Goal: Information Seeking & Learning: Learn about a topic

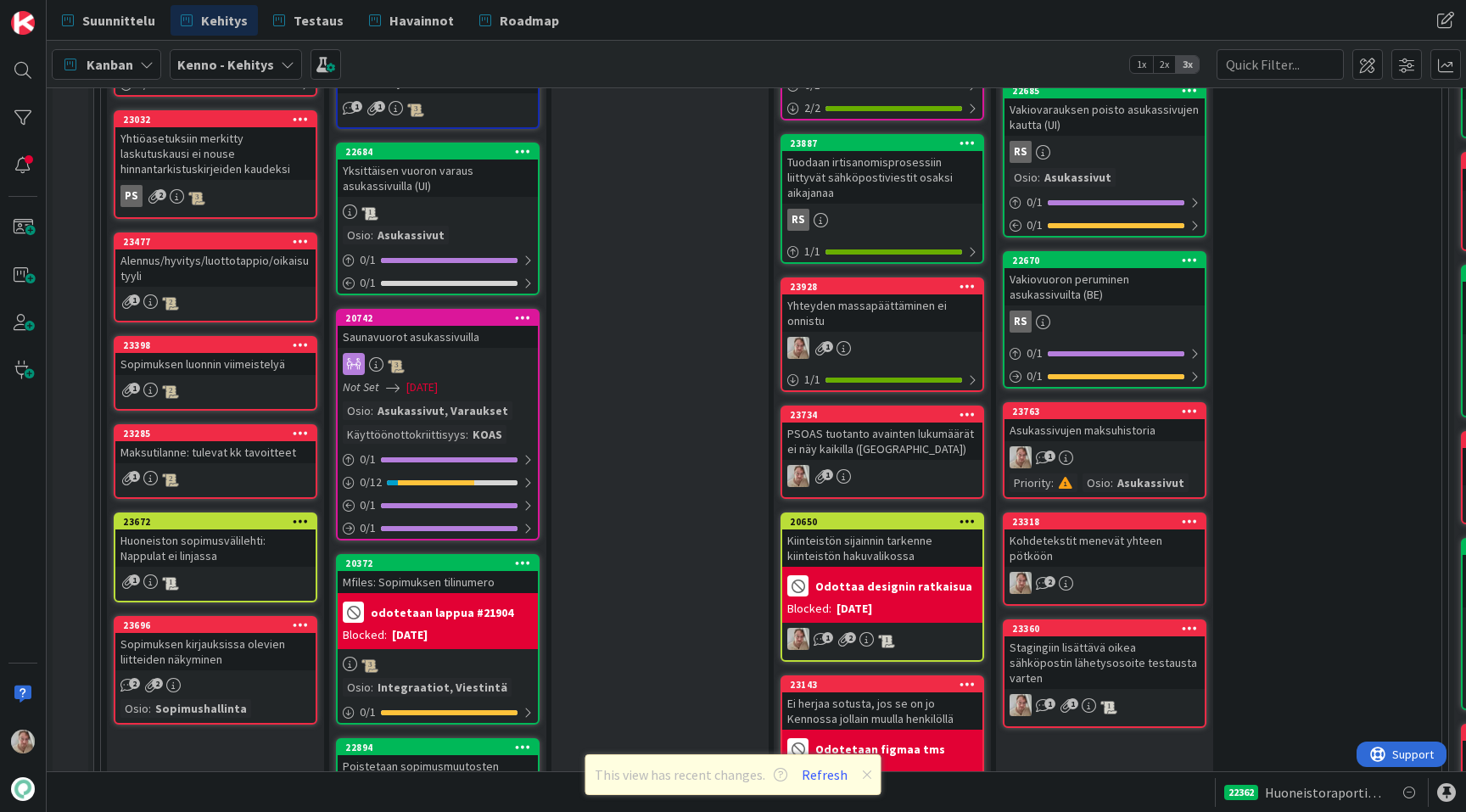
scroll to position [1909, 0]
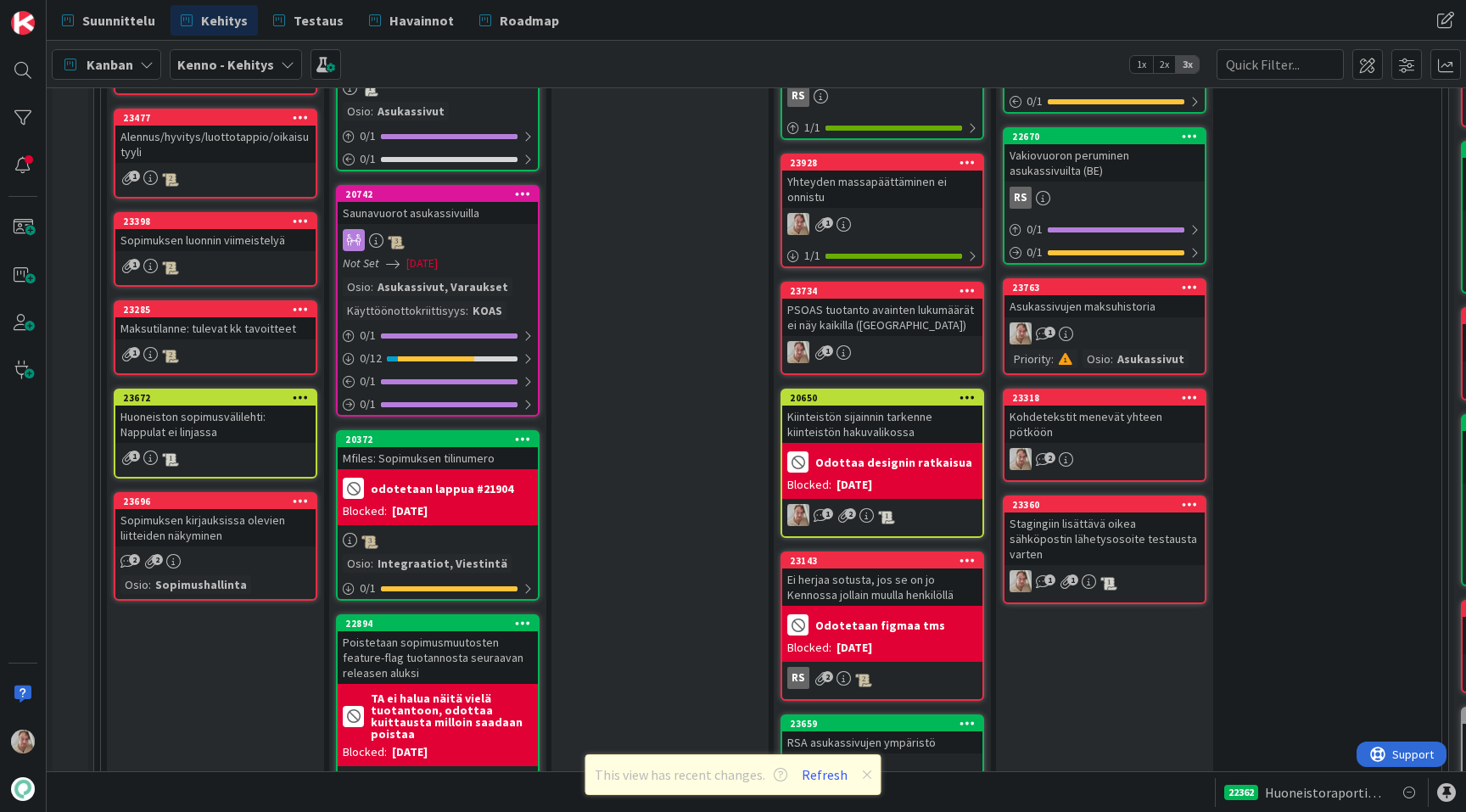
click at [869, 309] on div "PSOAS tuotanto avainten lukumäärät ei näy kaikilla ([GEOGRAPHIC_DATA])" at bounding box center [882, 317] width 200 height 38
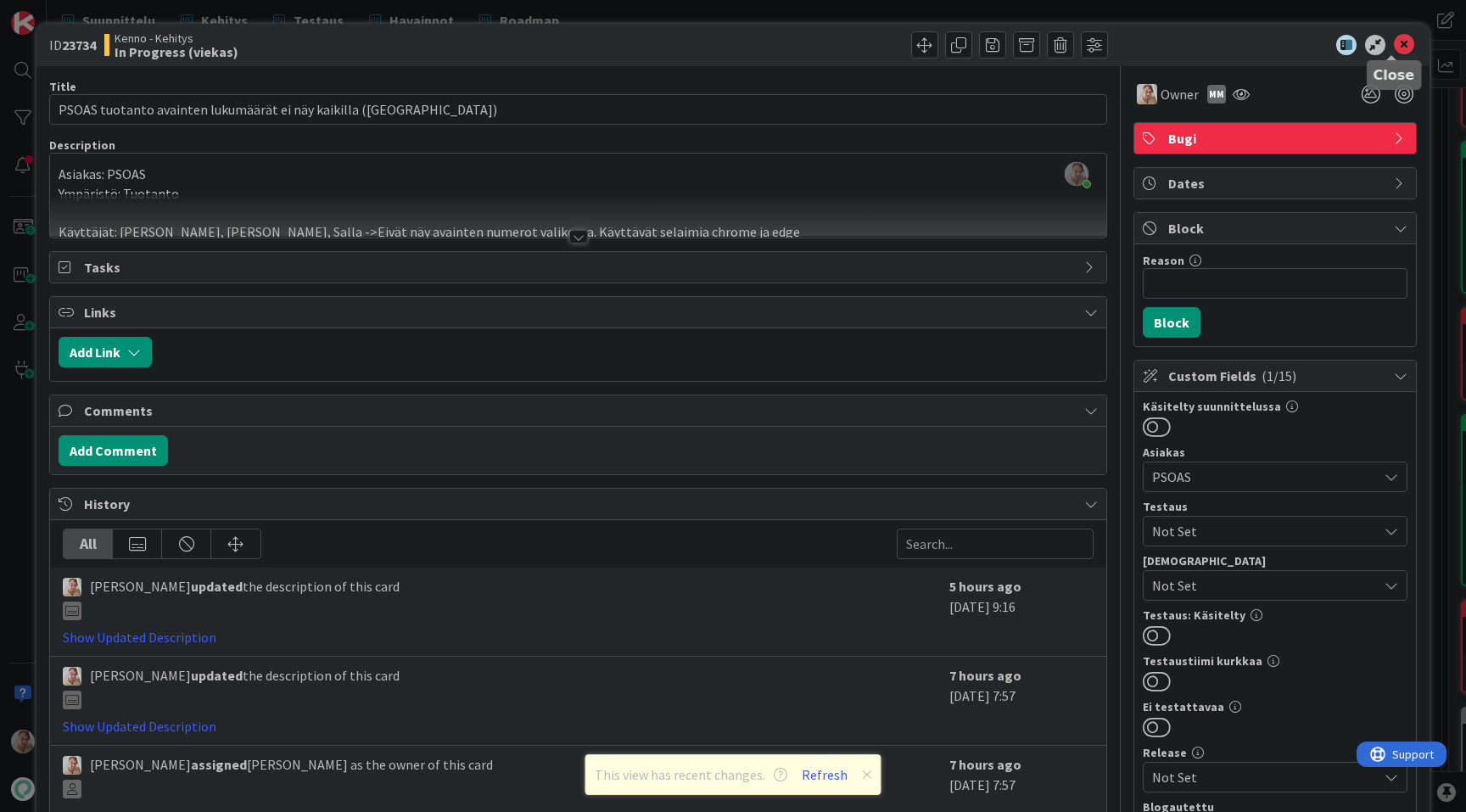
click at [1395, 44] on icon at bounding box center [1404, 45] width 21 height 21
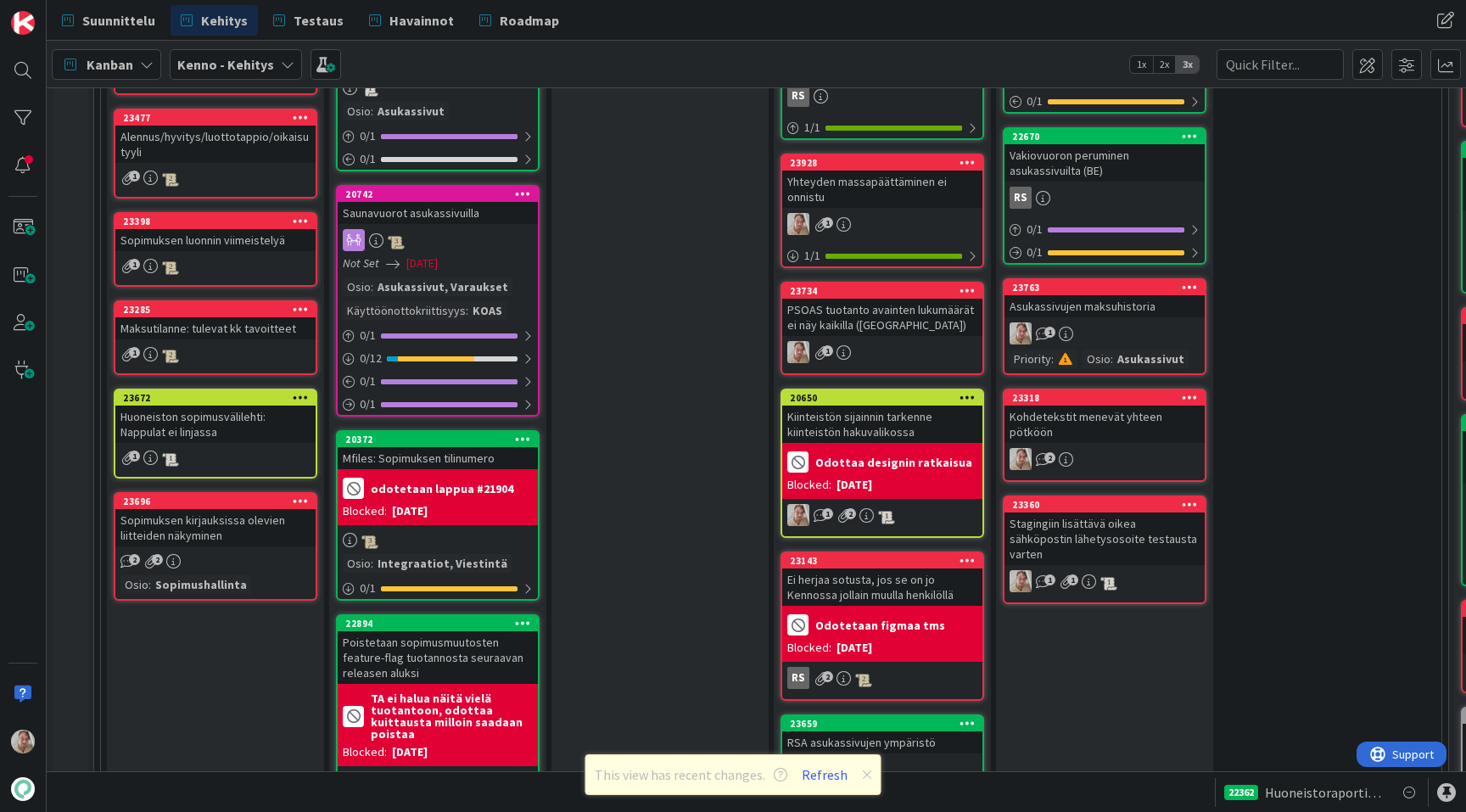
click at [851, 197] on div "Yhteyden massapäättäminen ei onnistu" at bounding box center [882, 190] width 200 height 38
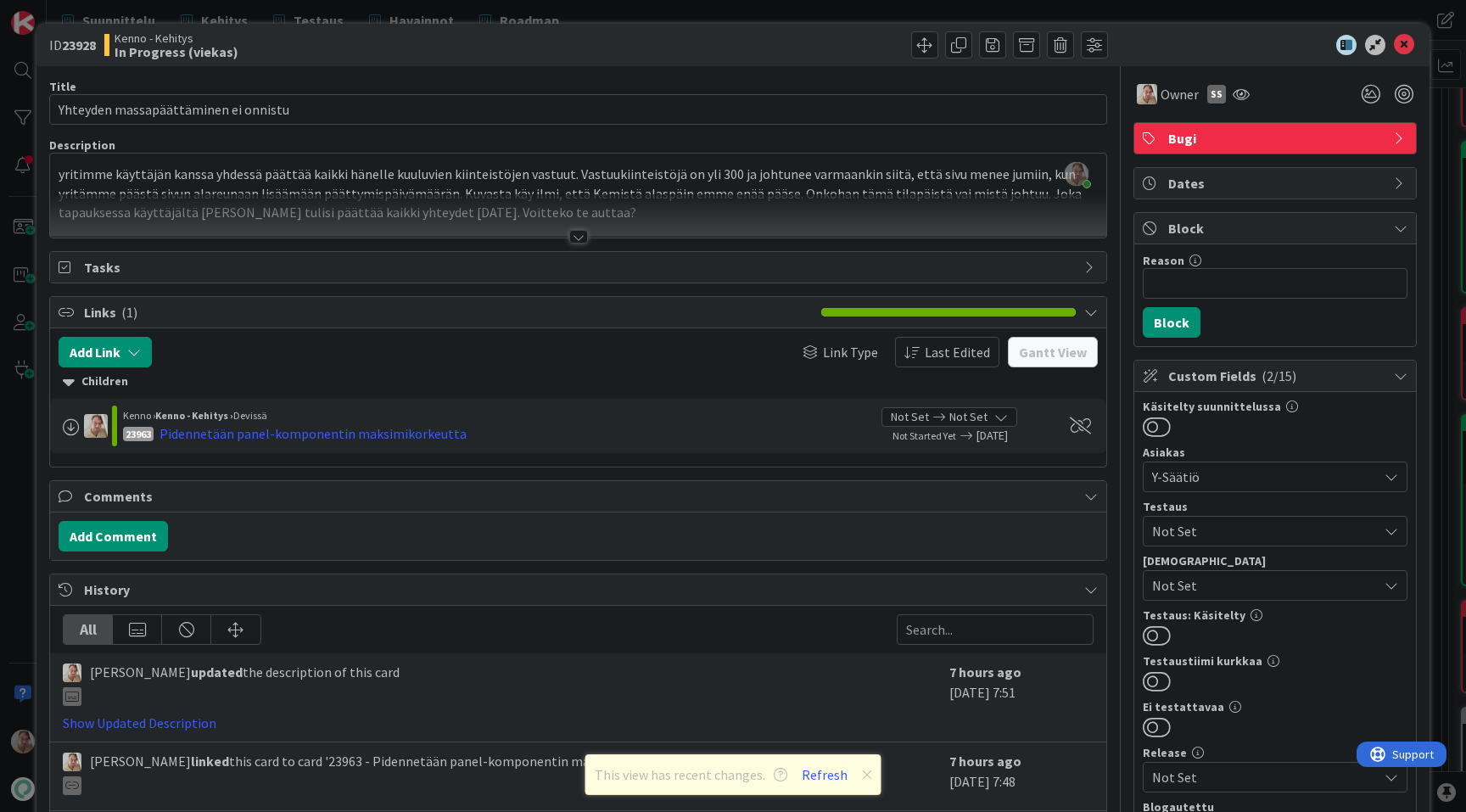
click at [165, 183] on div "[PERSON_NAME] just joined yritimme käyttäjän kanssa yhdessä päättää kaikki häne…" at bounding box center [579, 196] width 1057 height 84
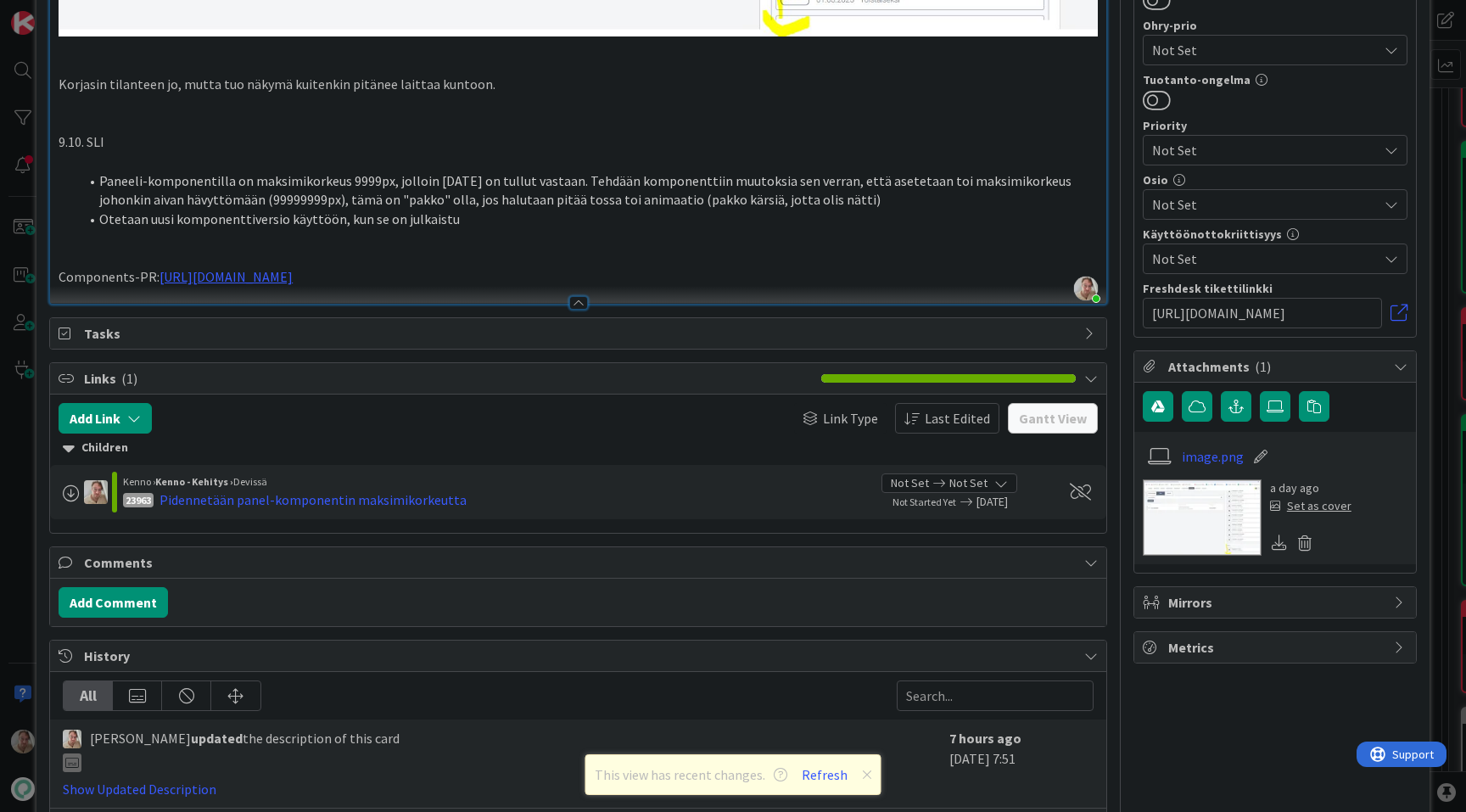
scroll to position [816, 0]
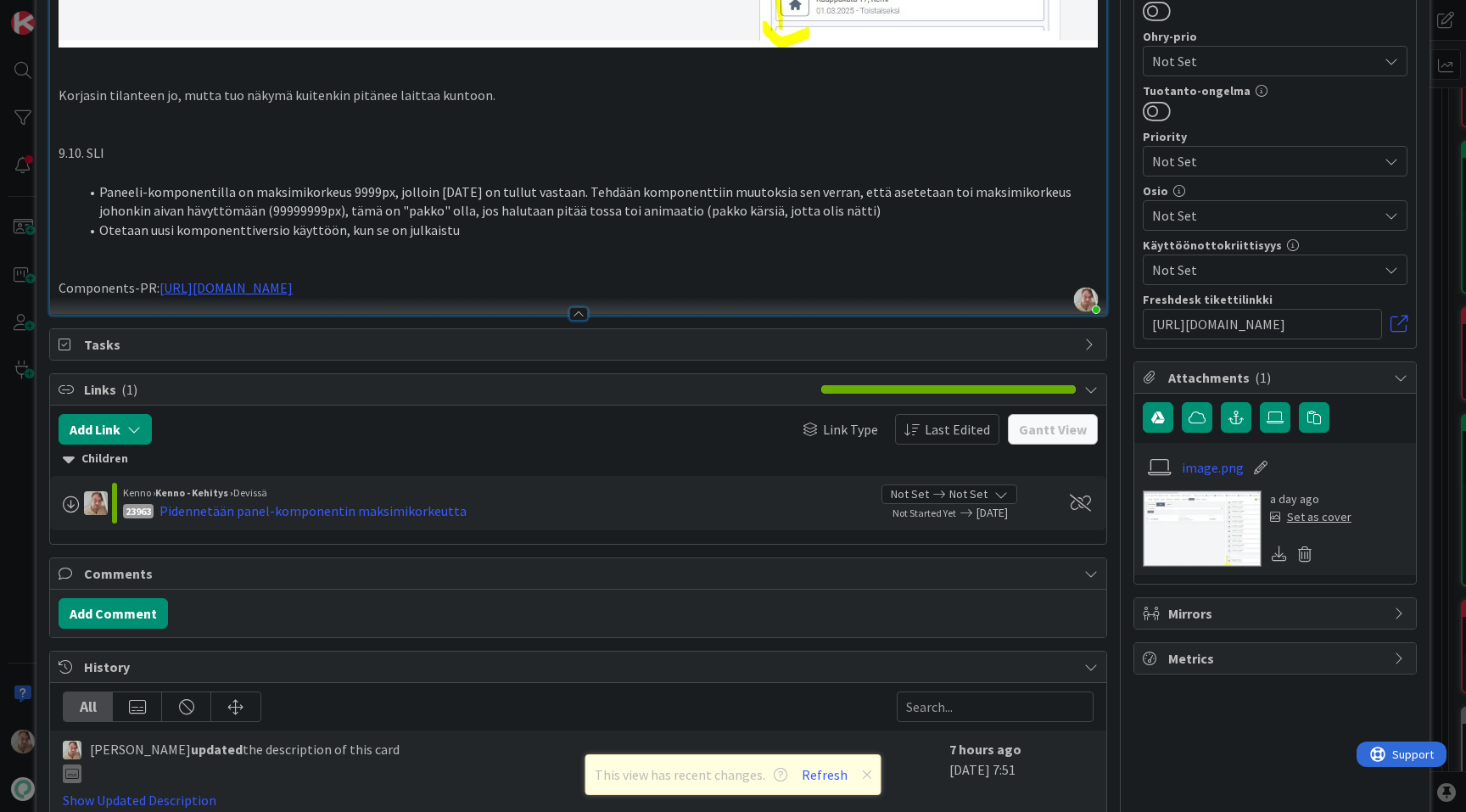
drag, startPoint x: 468, startPoint y: 282, endPoint x: 509, endPoint y: 280, distance: 41.0
click at [469, 282] on p "Components-PR: [URL][DOMAIN_NAME]" at bounding box center [578, 288] width 1039 height 20
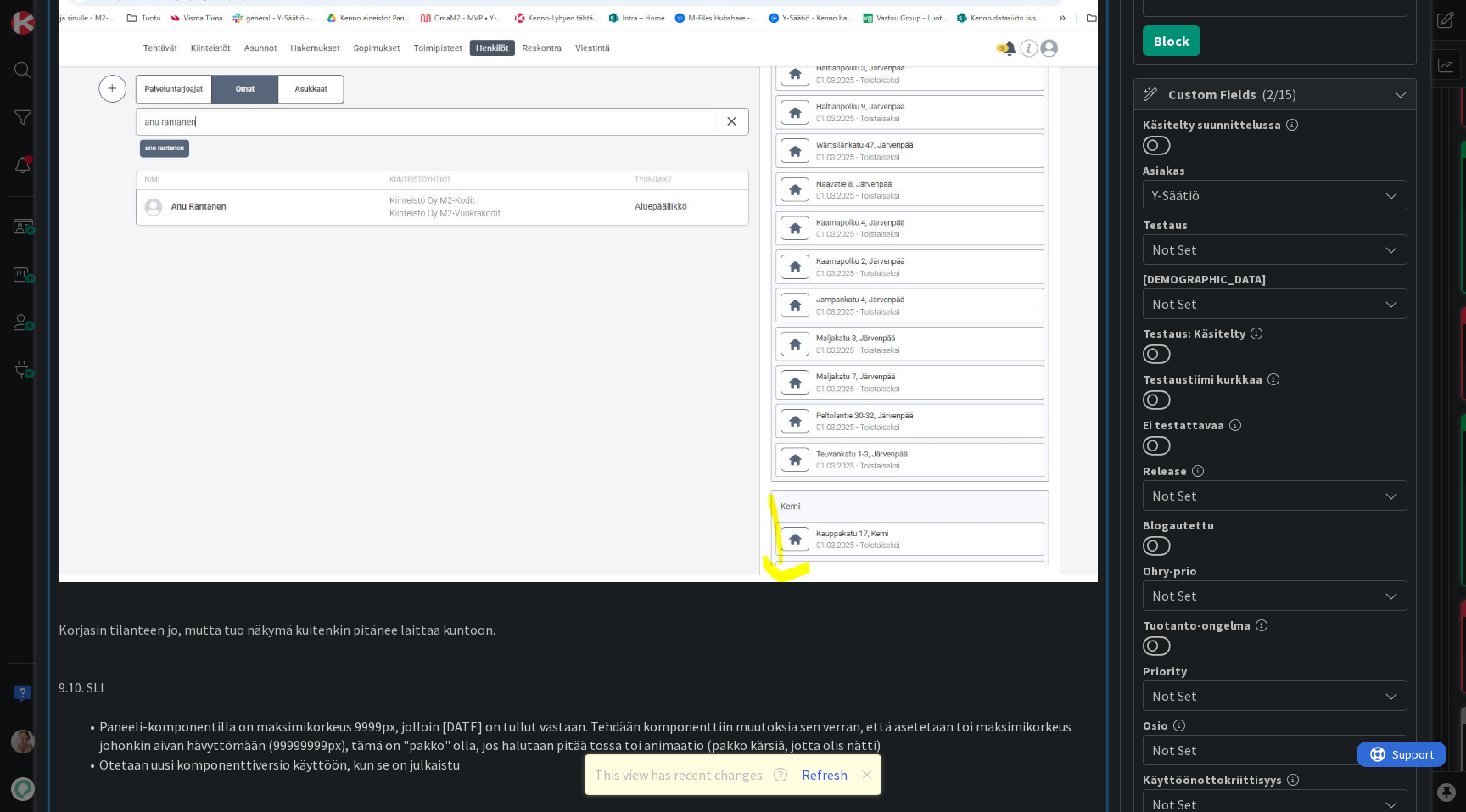
scroll to position [0, 0]
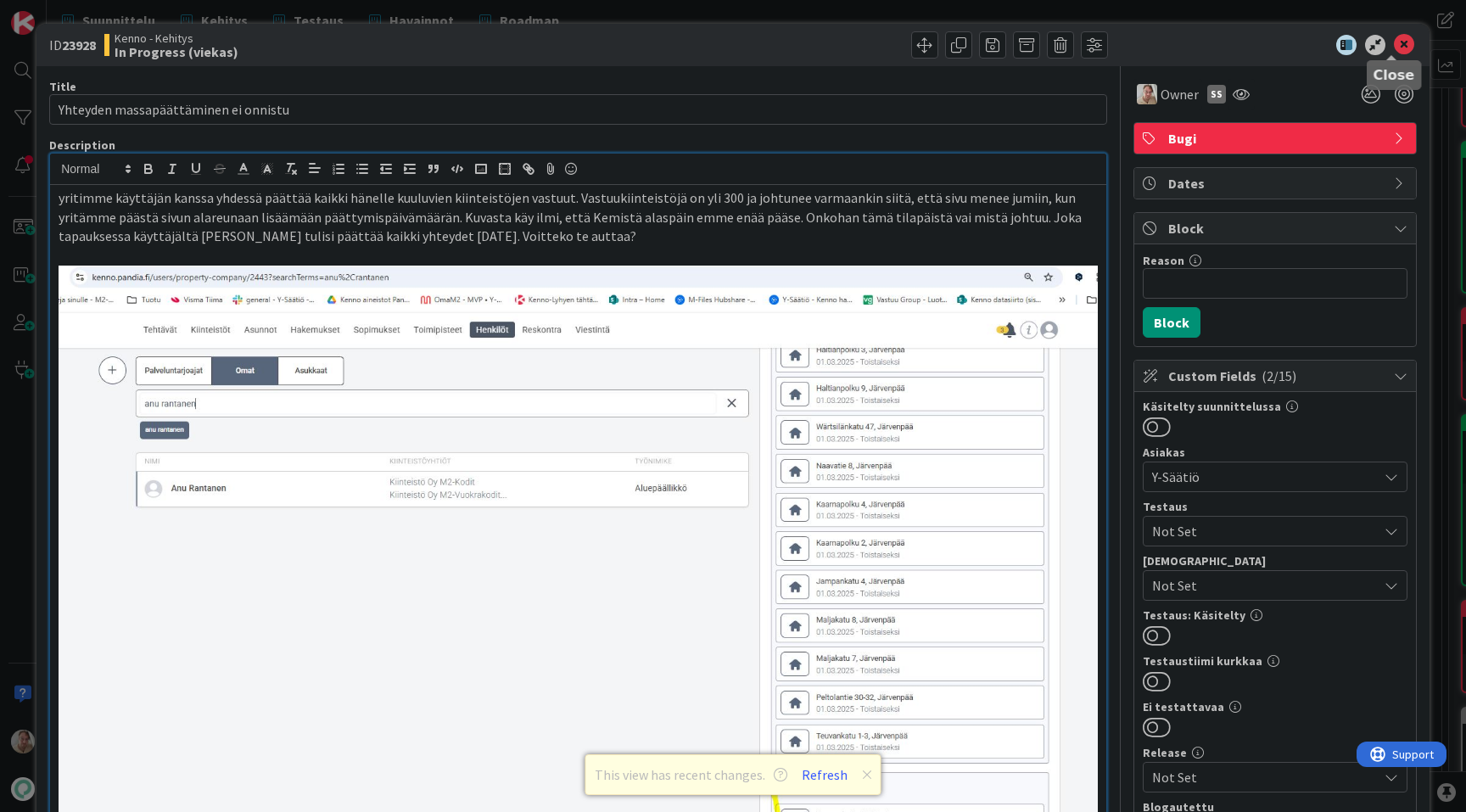
click at [1394, 47] on icon at bounding box center [1404, 45] width 21 height 21
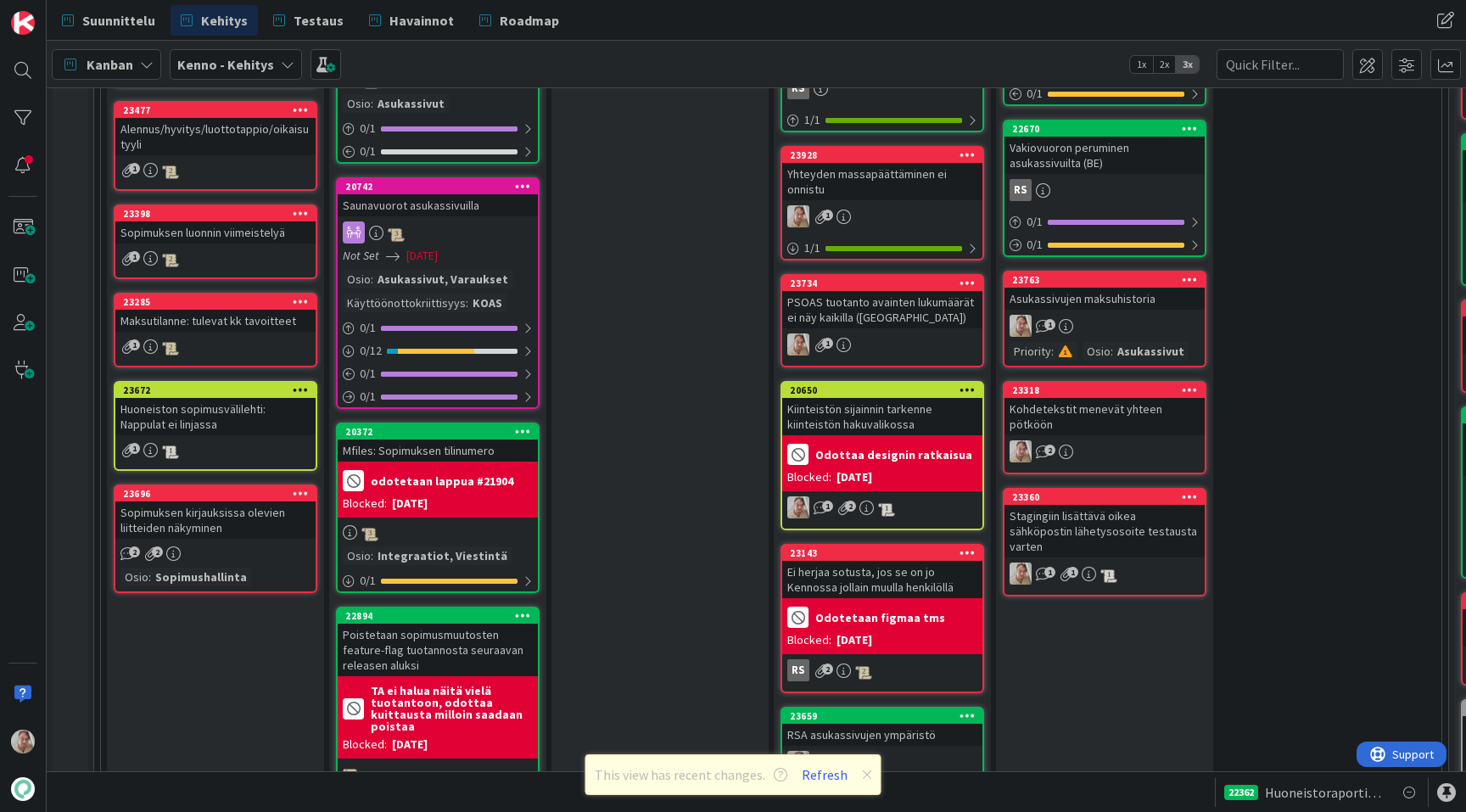
click at [860, 185] on div "Yhteyden massapäättäminen ei onnistu" at bounding box center [882, 182] width 200 height 38
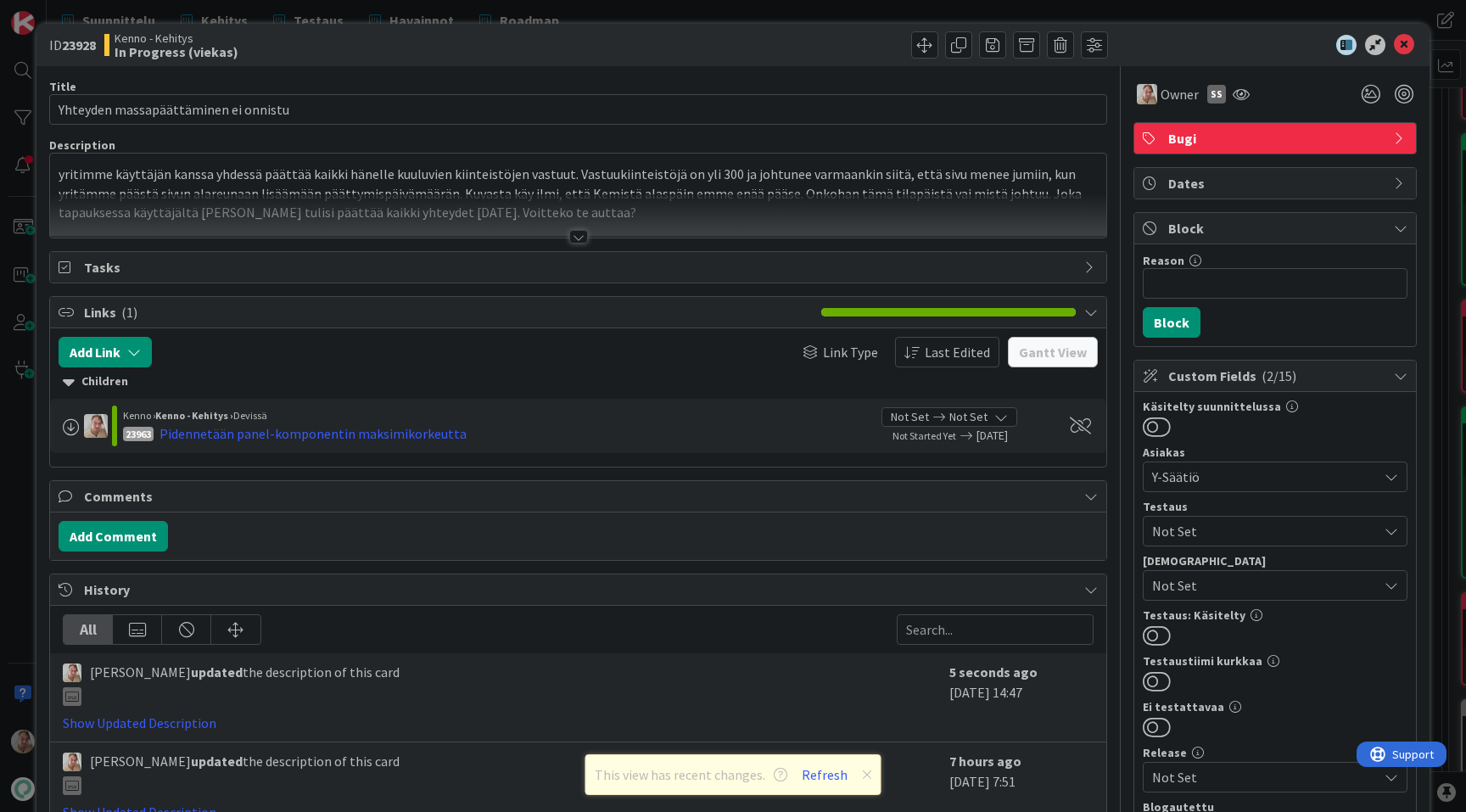
click at [615, 192] on p "yritimme käyttäjän kanssa yhdessä päättää kaikki hänelle kuuluvien kiinteistöje…" at bounding box center [578, 194] width 1039 height 58
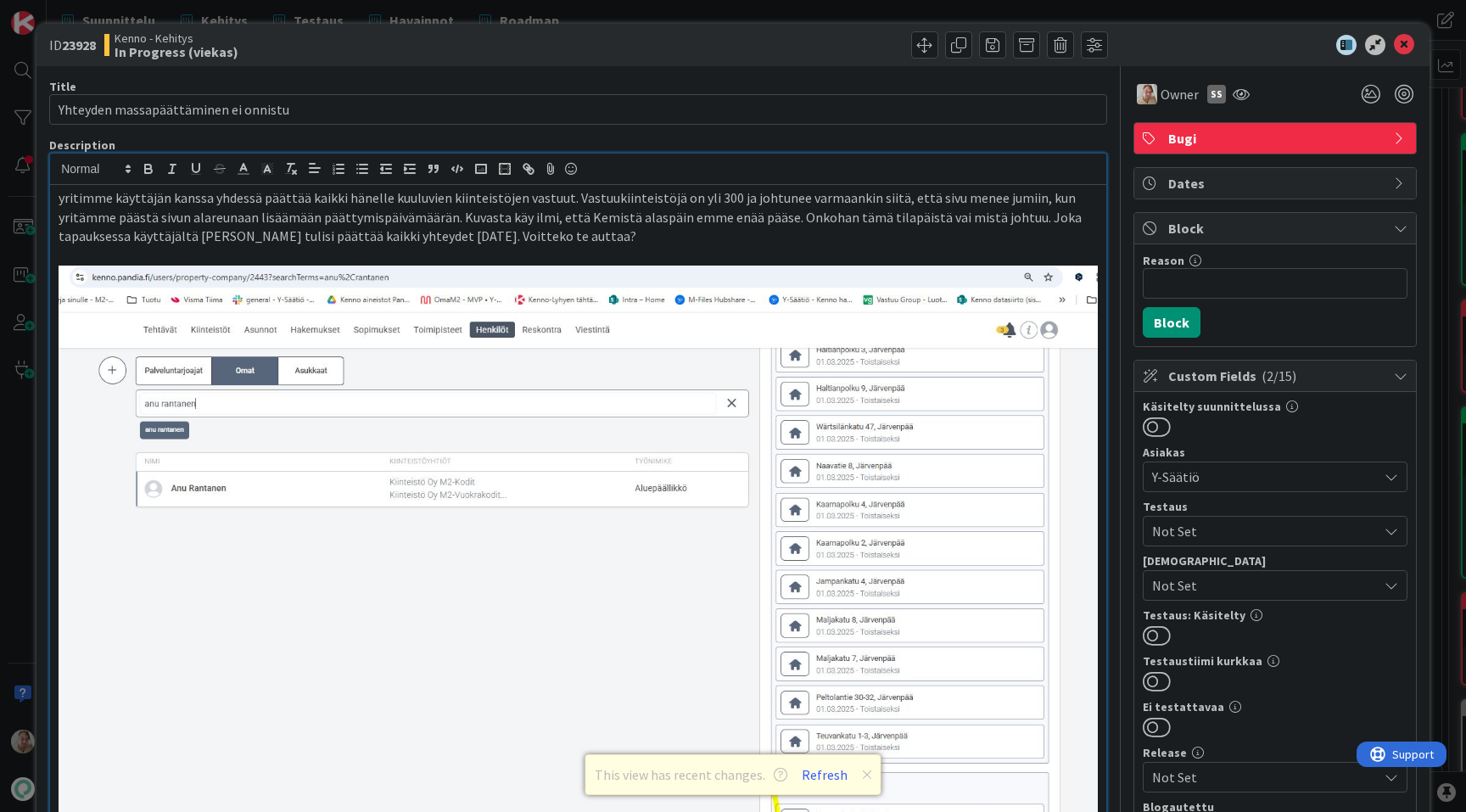
scroll to position [674, 0]
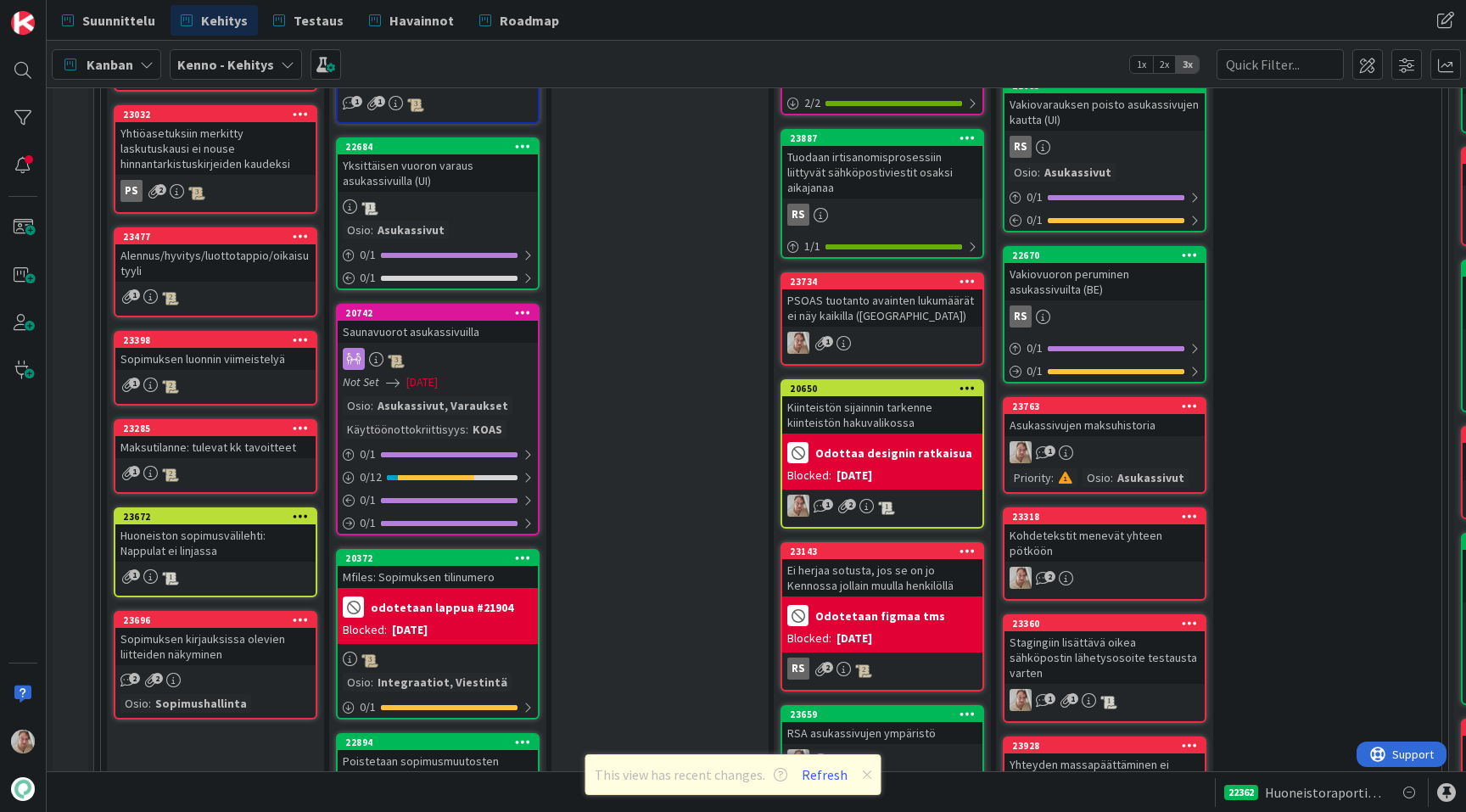
scroll to position [1769, 0]
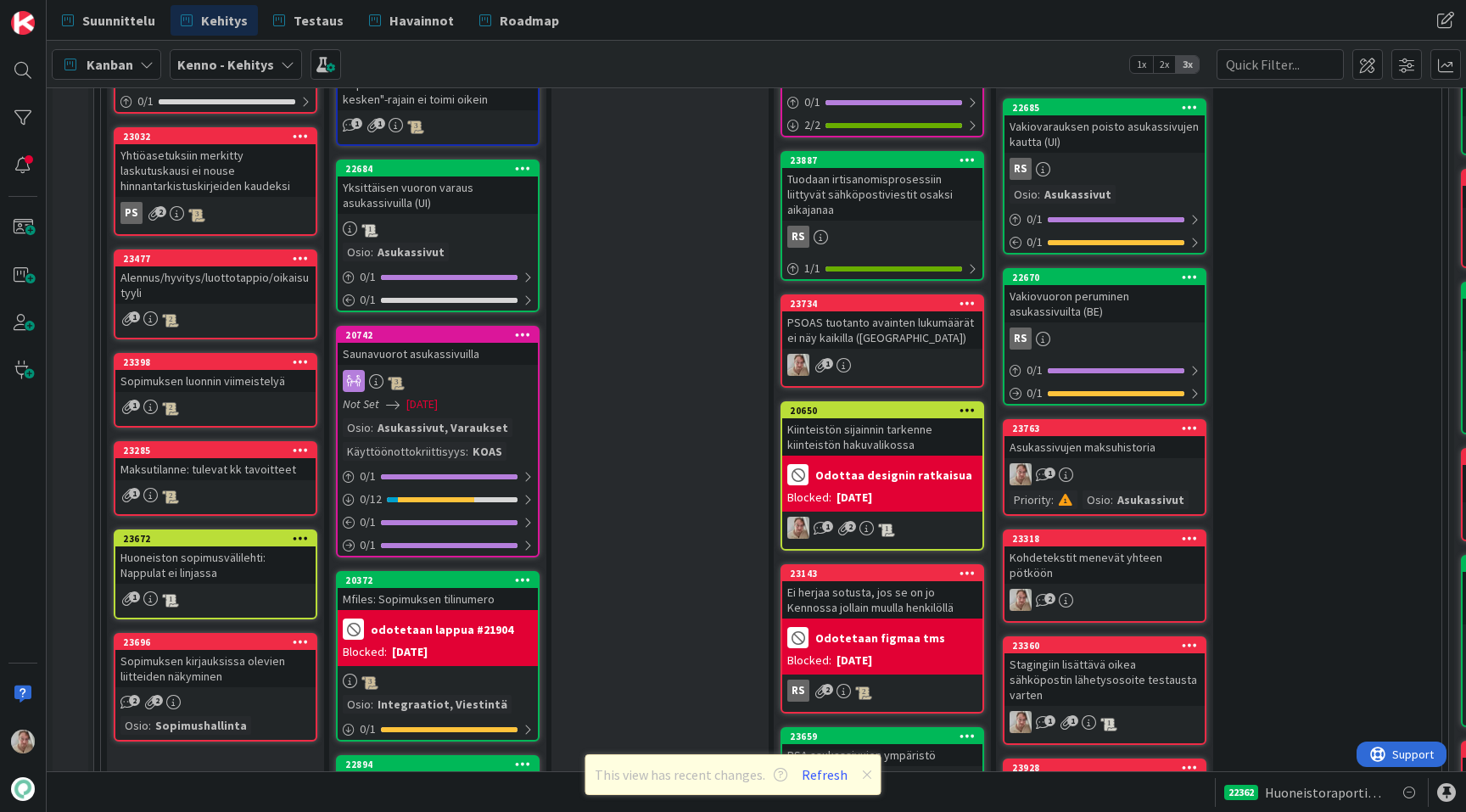
click at [874, 330] on div "PSOAS tuotanto avainten lukumäärät ei näy kaikilla ([GEOGRAPHIC_DATA])" at bounding box center [882, 330] width 200 height 38
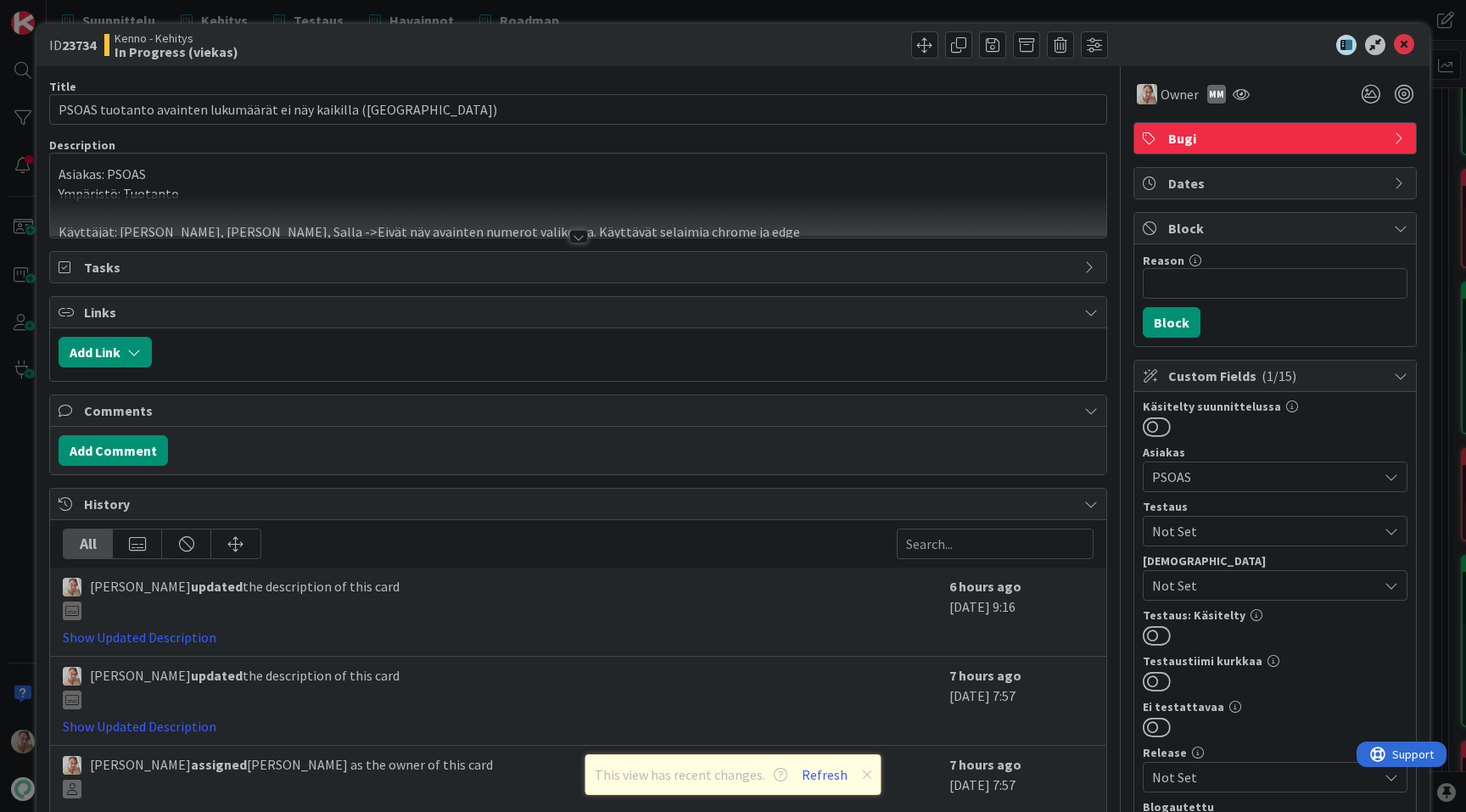
click at [553, 194] on div at bounding box center [579, 215] width 1057 height 44
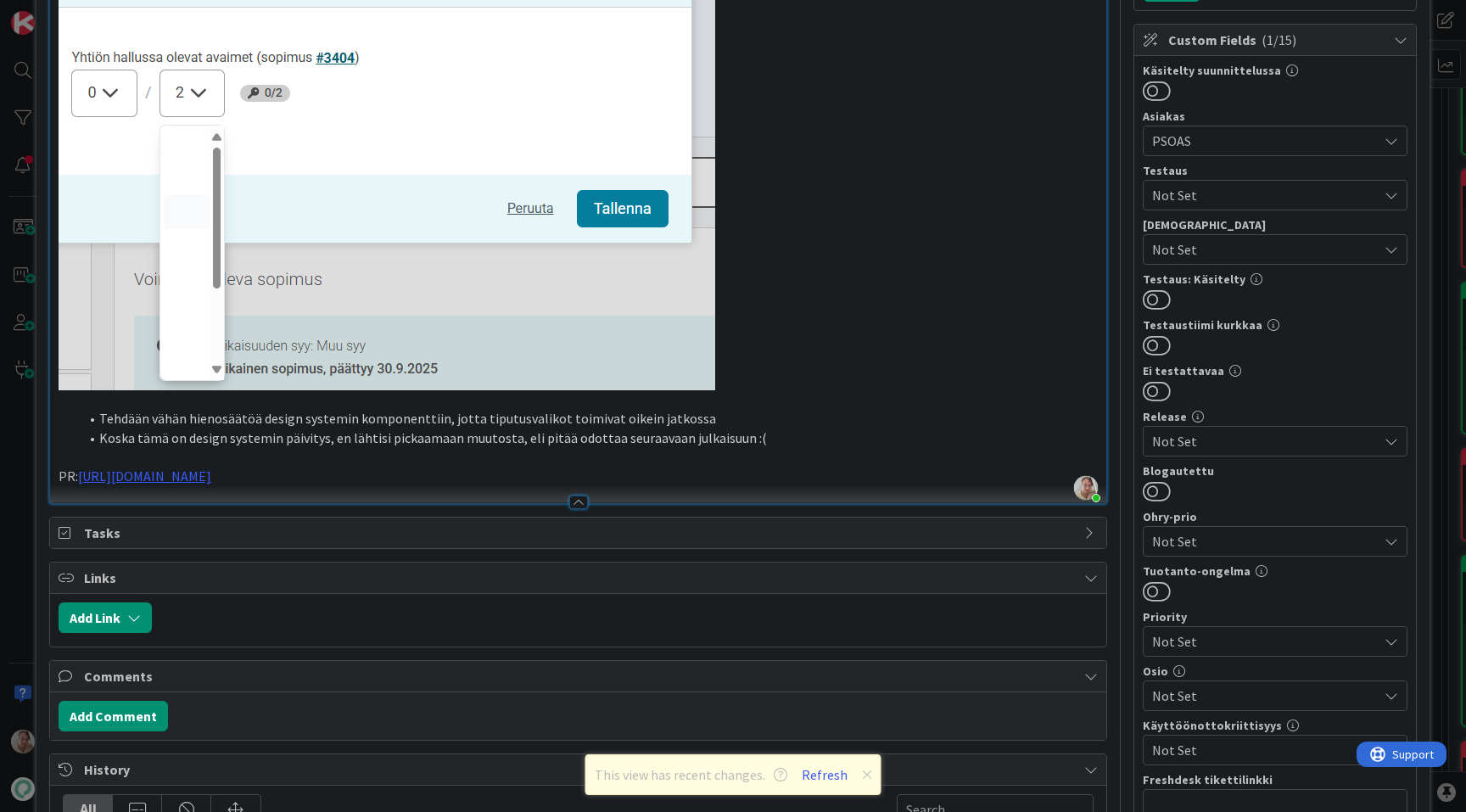
scroll to position [312, 0]
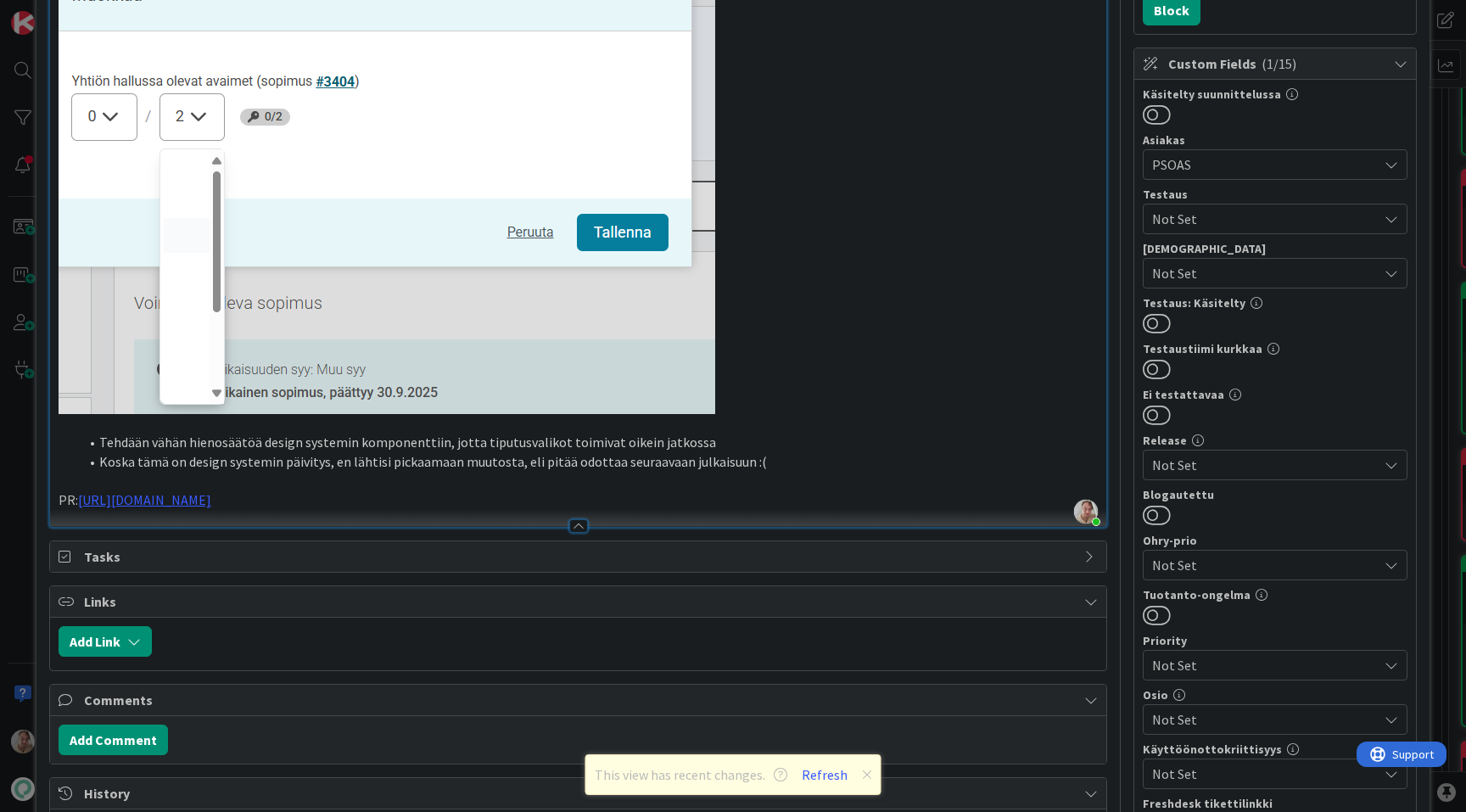
click at [403, 476] on p at bounding box center [578, 481] width 1039 height 20
click at [405, 496] on p "PR: [URL][DOMAIN_NAME]" at bounding box center [578, 500] width 1039 height 20
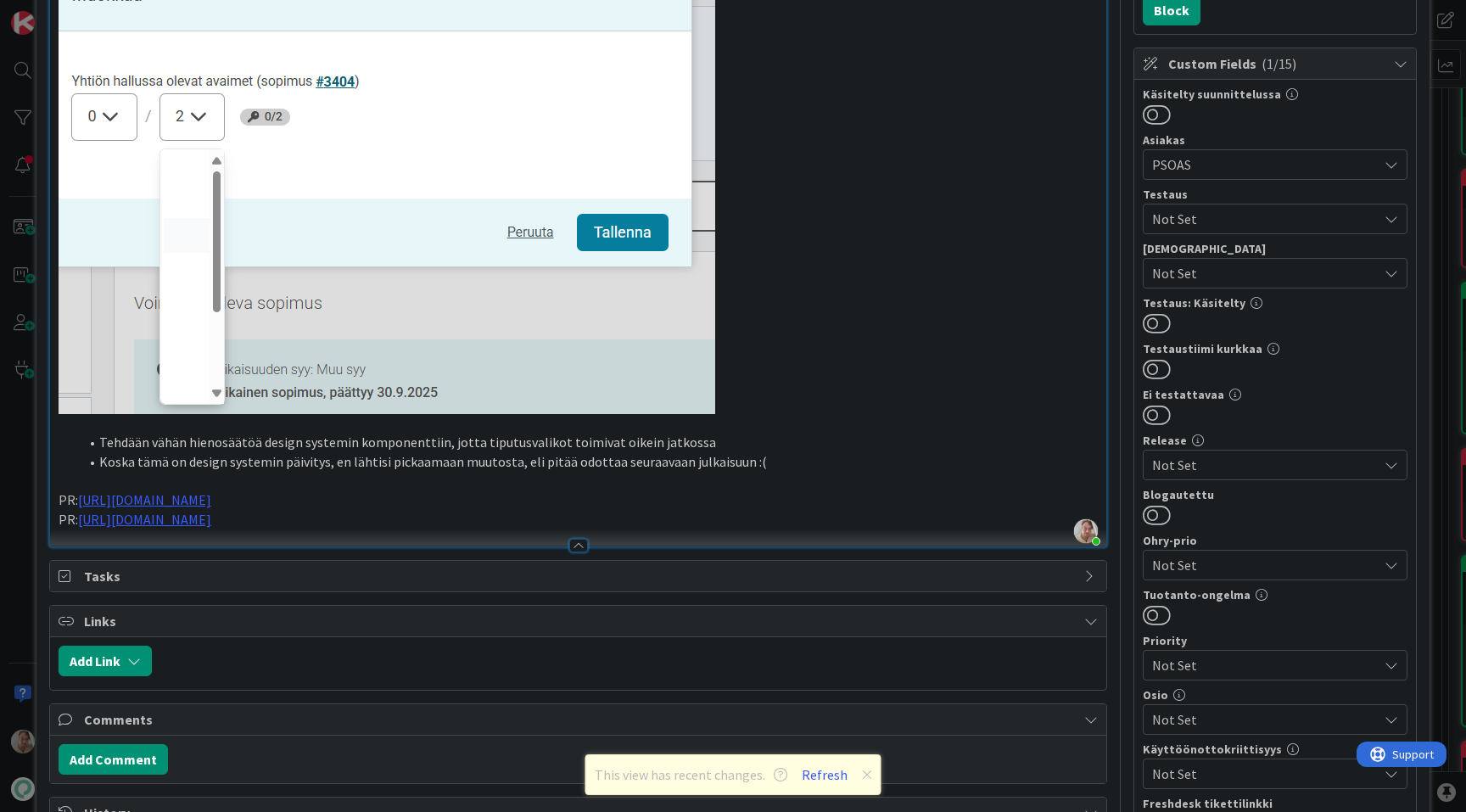
click at [62, 499] on p "PR: [URL][DOMAIN_NAME]" at bounding box center [578, 500] width 1039 height 20
click at [60, 526] on p "PR: [URL][DOMAIN_NAME]" at bounding box center [578, 520] width 1039 height 20
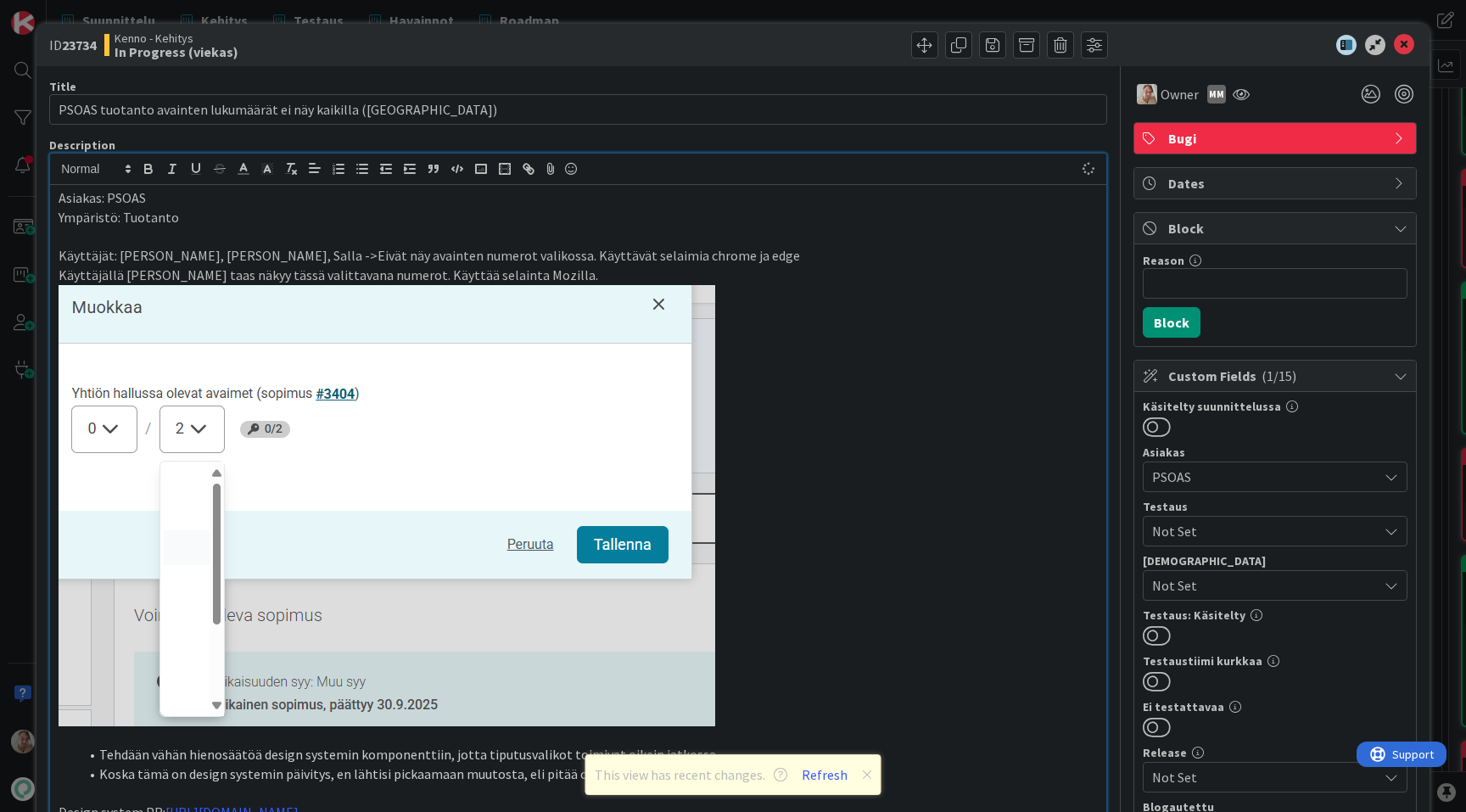
scroll to position [0, 0]
click at [1394, 40] on icon at bounding box center [1404, 45] width 21 height 21
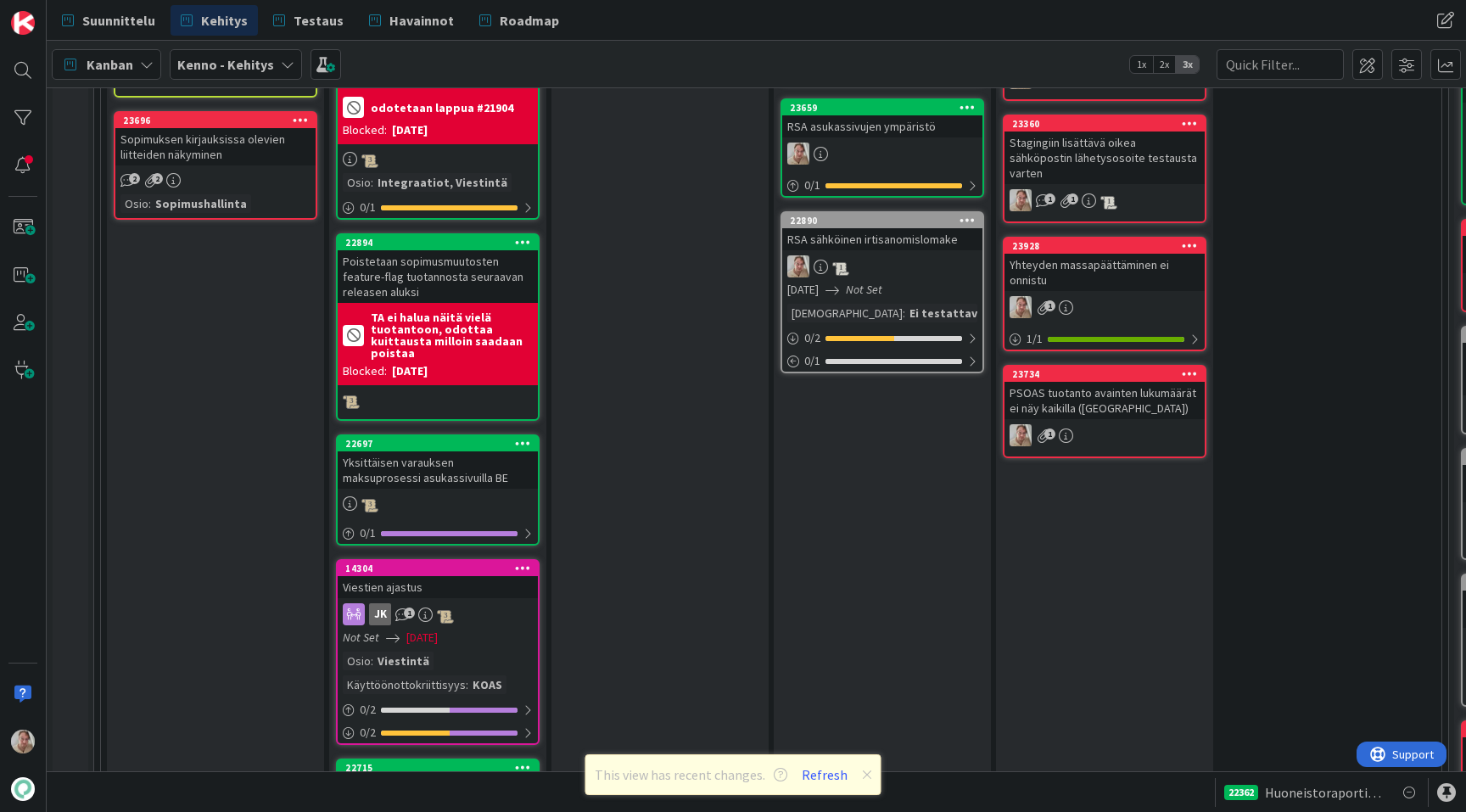
scroll to position [2291, 0]
drag, startPoint x: 885, startPoint y: 294, endPoint x: 459, endPoint y: 6, distance: 514.2
click at [828, 776] on button "Refresh" at bounding box center [825, 774] width 58 height 22
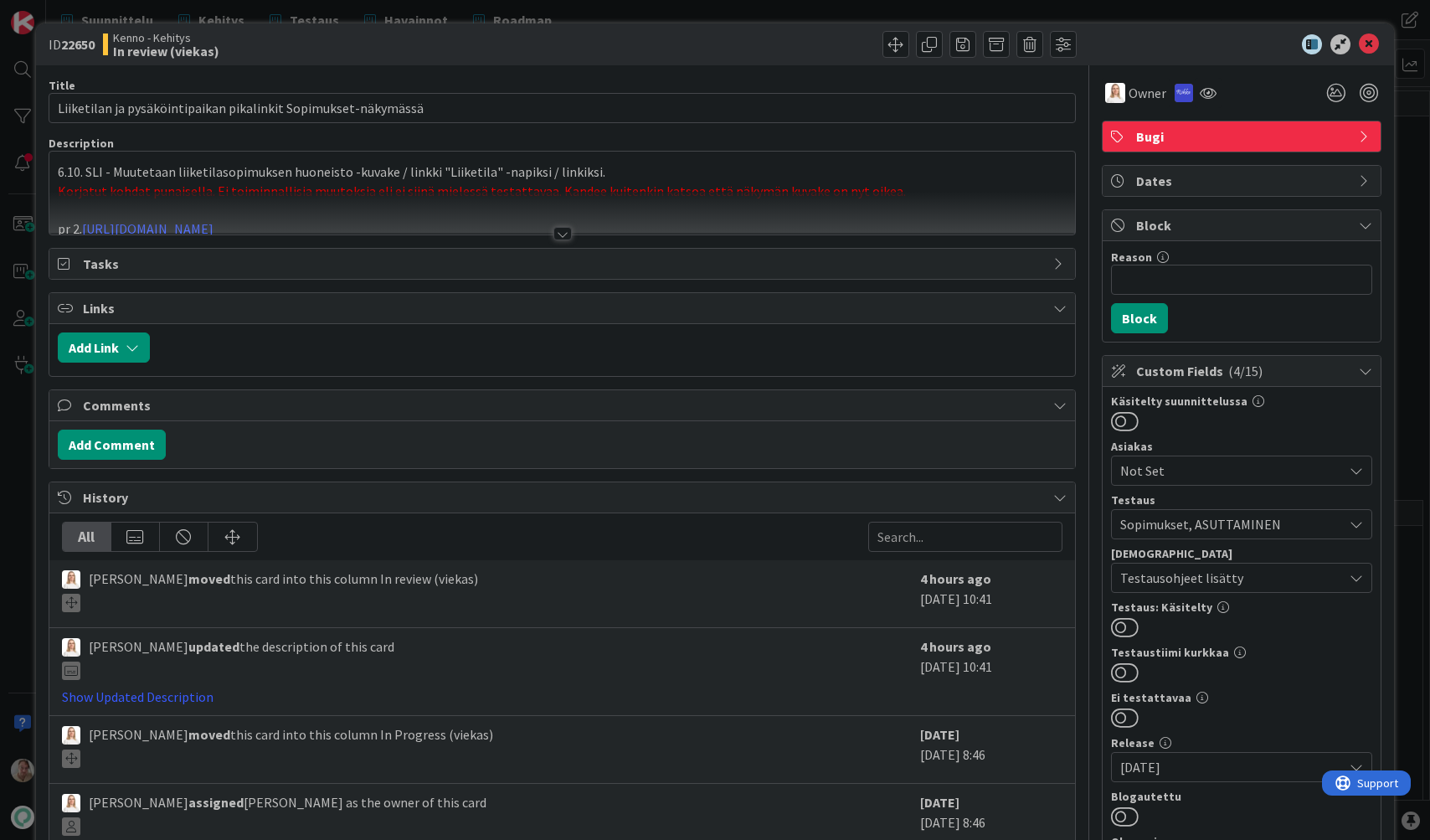
click at [565, 174] on p "6.10. SLI - Muutetaan liiketilasopimuksen huoneisto -kuvake / linkki "Liiketila…" at bounding box center [562, 172] width 1010 height 19
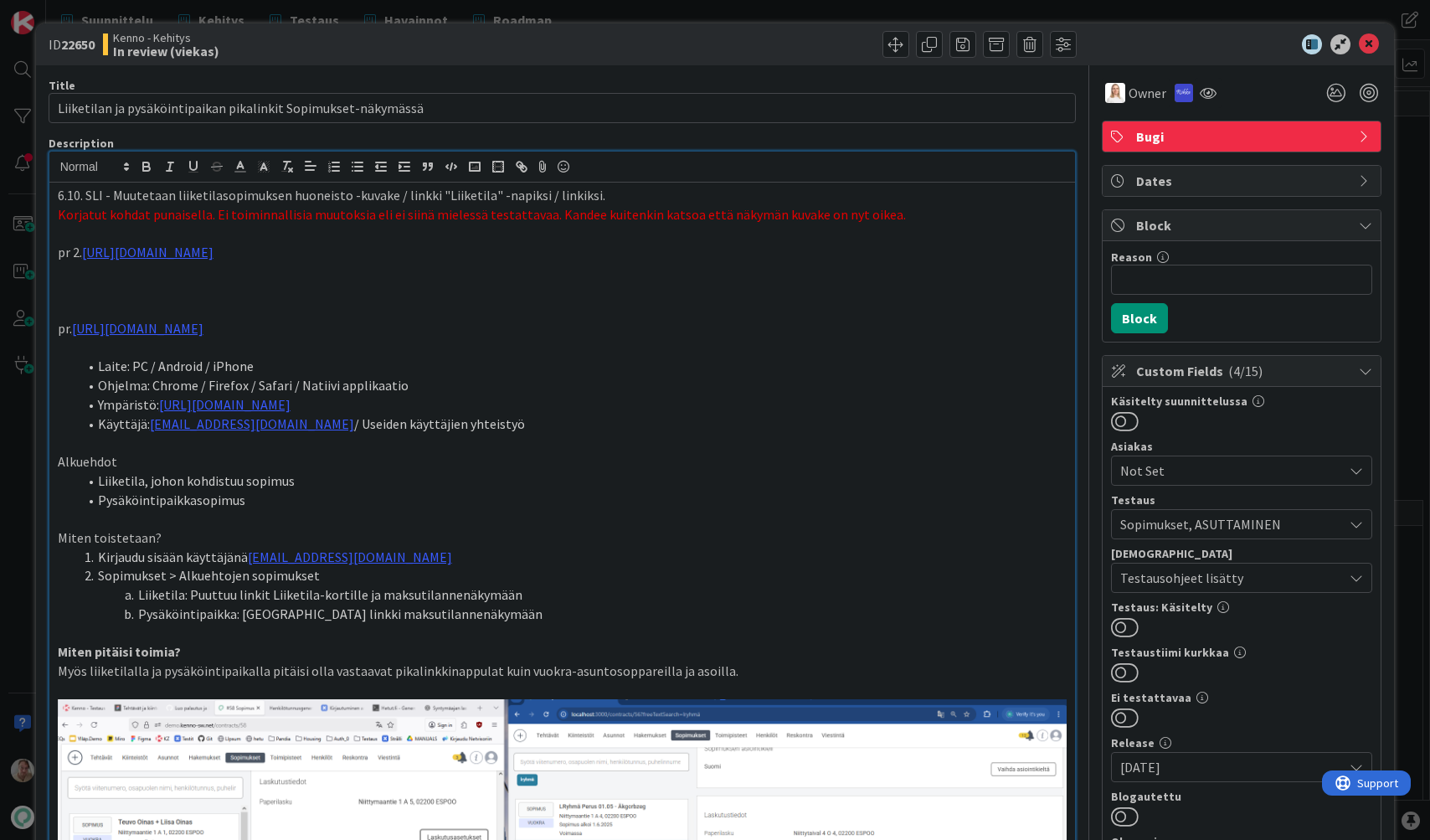
click at [1359, 40] on icon at bounding box center [1369, 45] width 20 height 20
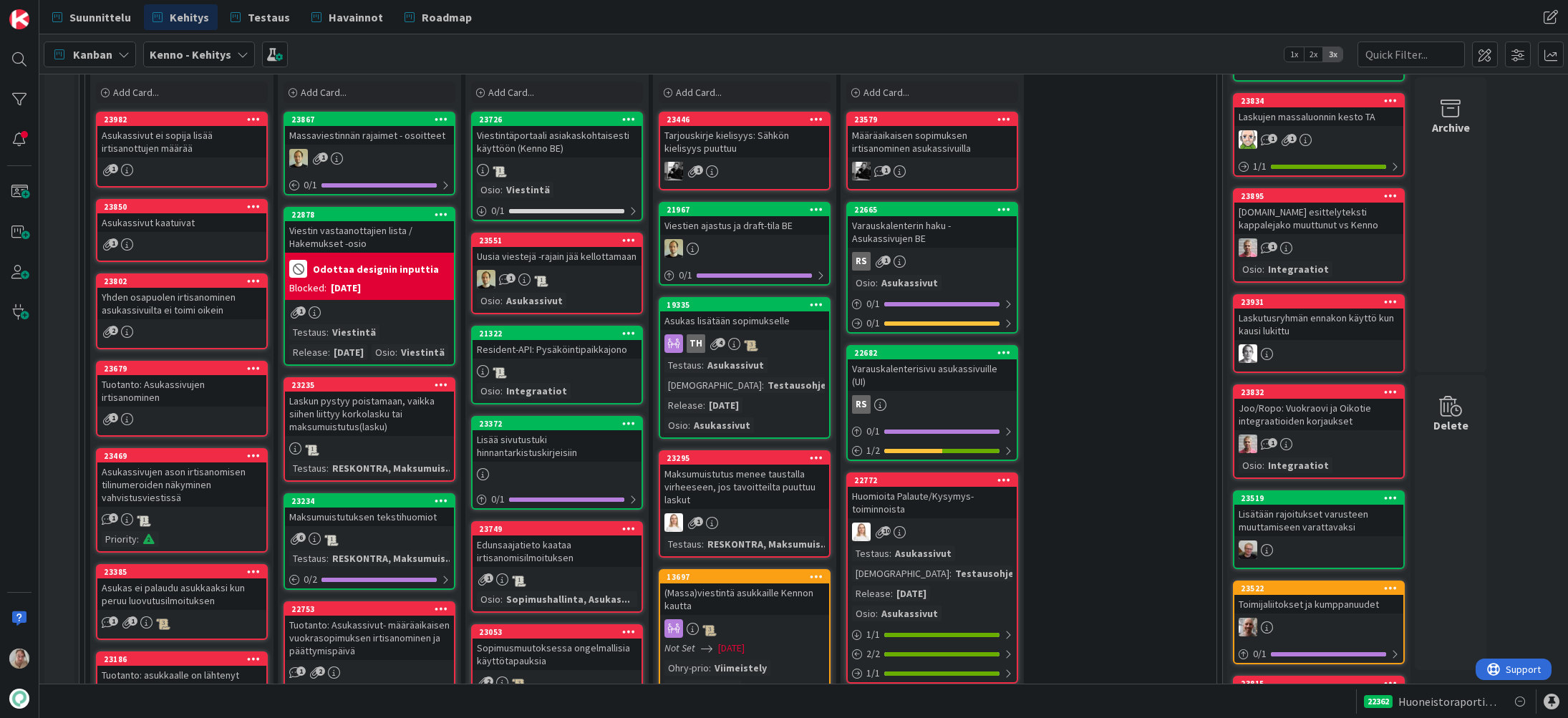
scroll to position [371, 0]
